Goal: Find contact information: Find contact information

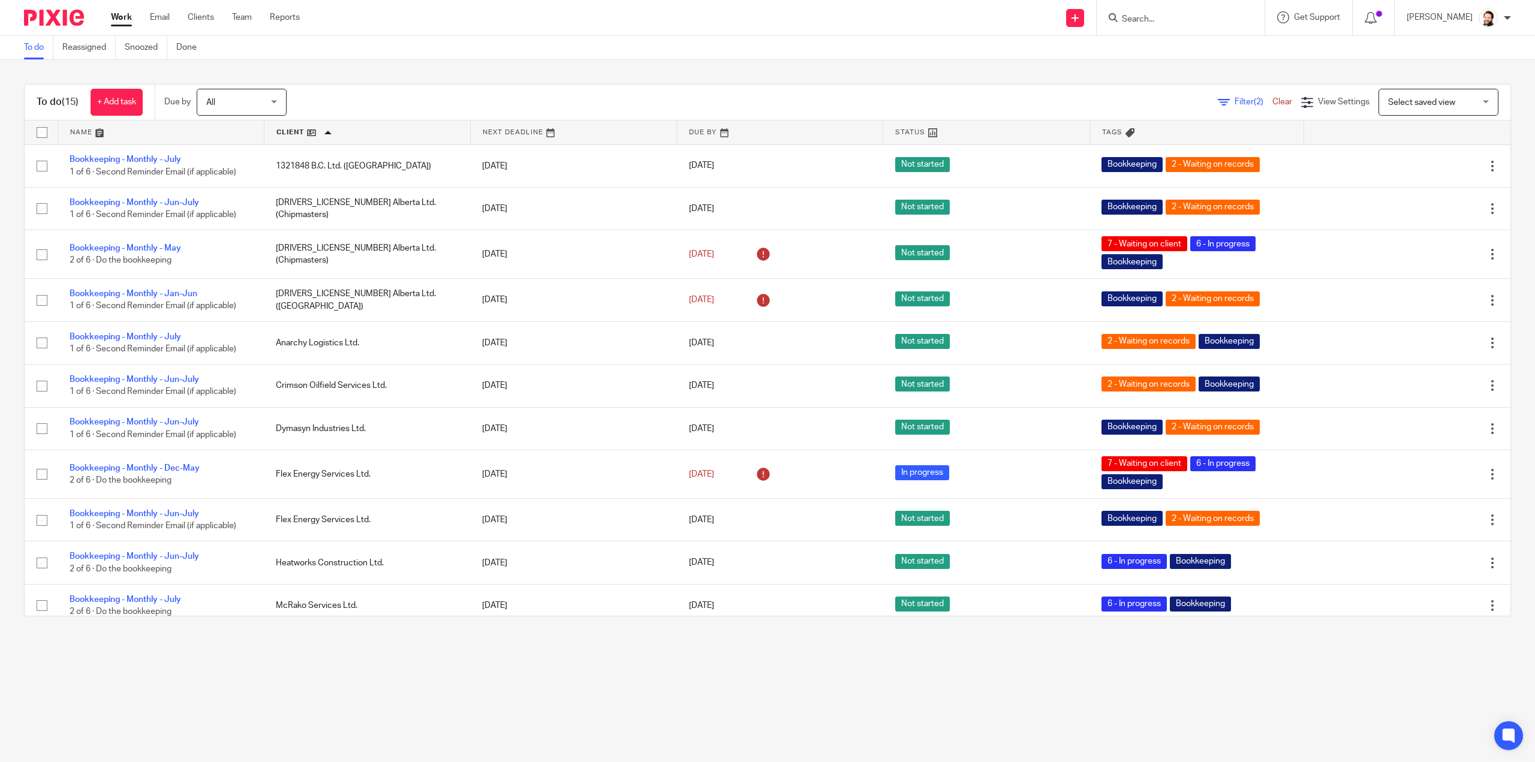
click at [1155, 17] on input "Search" at bounding box center [1175, 19] width 108 height 11
type input "slick"
click at [1186, 53] on link at bounding box center [1219, 52] width 203 height 28
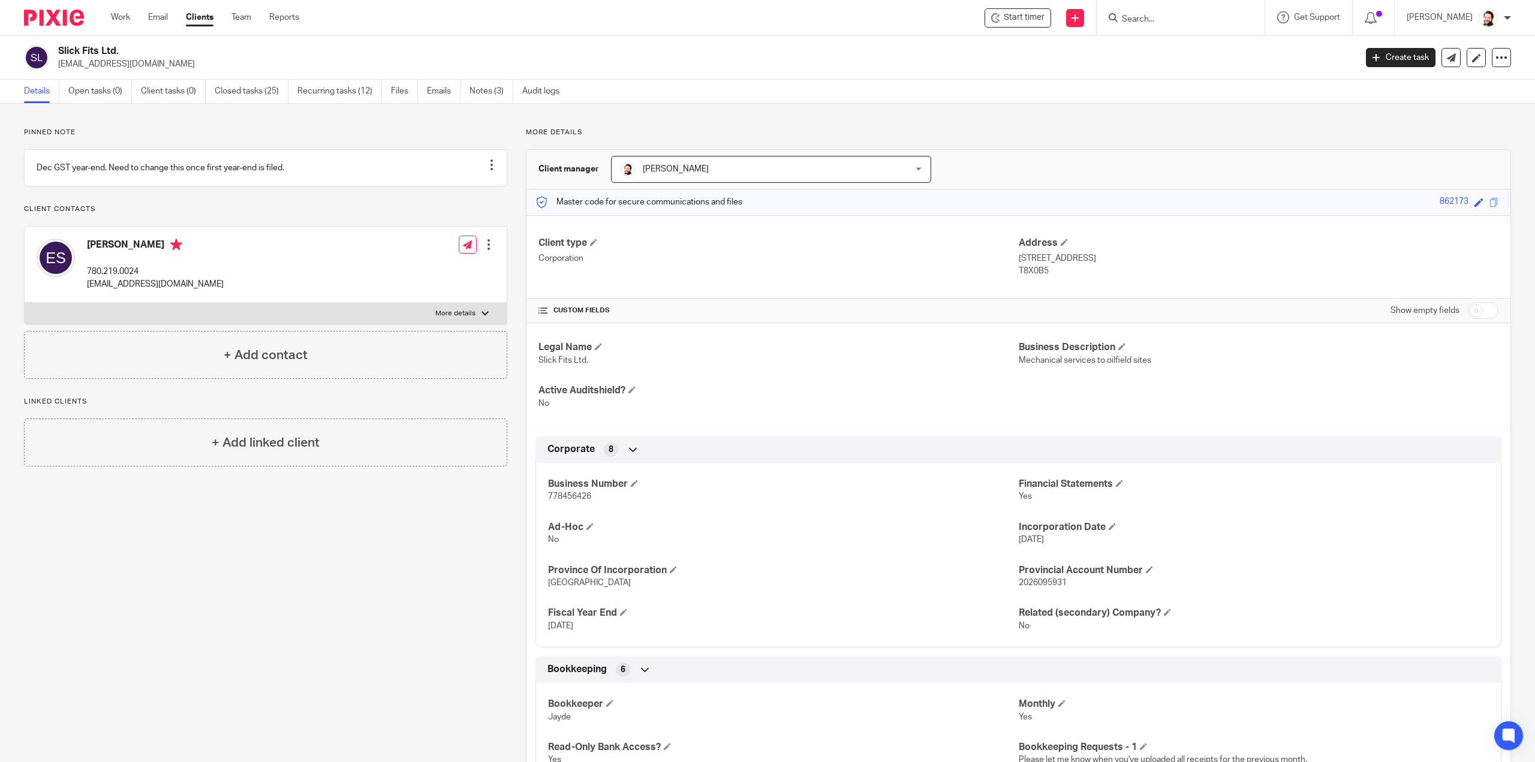
click at [579, 494] on span "778456426" at bounding box center [569, 496] width 43 height 8
copy span "778456426"
